Goal: Task Accomplishment & Management: Use online tool/utility

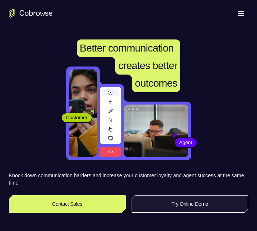
click at [202, 206] on link "Try Online Demo" at bounding box center [190, 205] width 117 height 18
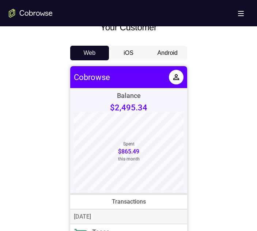
scroll to position [345, 0]
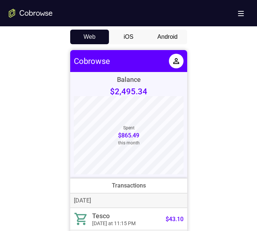
click at [173, 40] on button "Android" at bounding box center [167, 37] width 39 height 15
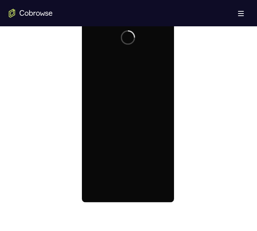
scroll to position [0, 0]
drag, startPoint x: 257, startPoint y: 102, endPoint x: 256, endPoint y: 91, distance: 11.0
click at [256, 91] on div "Your Support Agent Your Customer Web iOS Android Next Steps We’d be happy to gi…" at bounding box center [128, 4] width 257 height 772
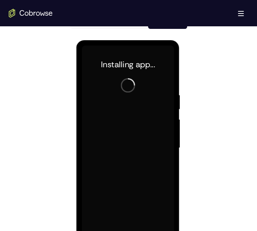
scroll to position [383, 0]
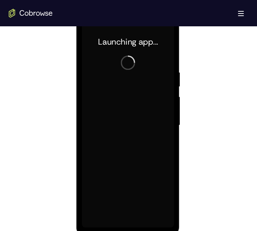
drag, startPoint x: 119, startPoint y: 89, endPoint x: 135, endPoint y: 92, distance: 16.4
click at [126, 91] on div at bounding box center [128, 125] width 92 height 205
click at [135, 92] on div at bounding box center [128, 125] width 92 height 205
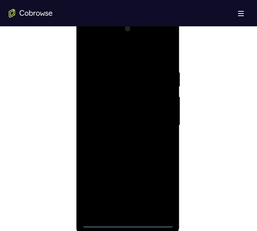
click at [132, 223] on div at bounding box center [128, 125] width 92 height 205
drag, startPoint x: 164, startPoint y: 192, endPoint x: 159, endPoint y: 184, distance: 9.2
click at [163, 192] on div at bounding box center [128, 125] width 92 height 205
click at [86, 40] on div at bounding box center [128, 125] width 92 height 205
click at [163, 125] on div at bounding box center [128, 125] width 92 height 205
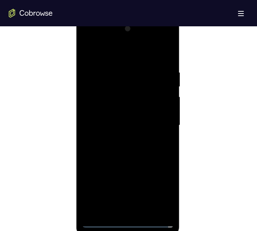
click at [118, 140] on div at bounding box center [128, 125] width 92 height 205
click at [119, 137] on div at bounding box center [128, 125] width 92 height 205
click at [120, 115] on div at bounding box center [128, 125] width 92 height 205
click at [114, 105] on div at bounding box center [128, 125] width 92 height 205
click at [165, 108] on div at bounding box center [128, 125] width 92 height 205
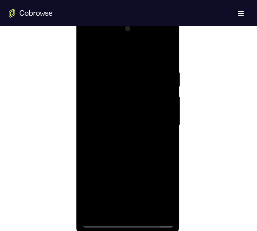
click at [165, 109] on div at bounding box center [128, 125] width 92 height 205
click at [150, 123] on div at bounding box center [128, 125] width 92 height 205
click at [131, 152] on div at bounding box center [128, 125] width 92 height 205
click at [131, 148] on div at bounding box center [128, 125] width 92 height 205
click at [134, 146] on div at bounding box center [128, 125] width 92 height 205
